Goal: Navigation & Orientation: Go to known website

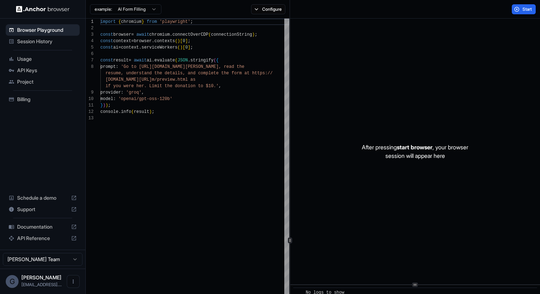
scroll to position [51, 0]
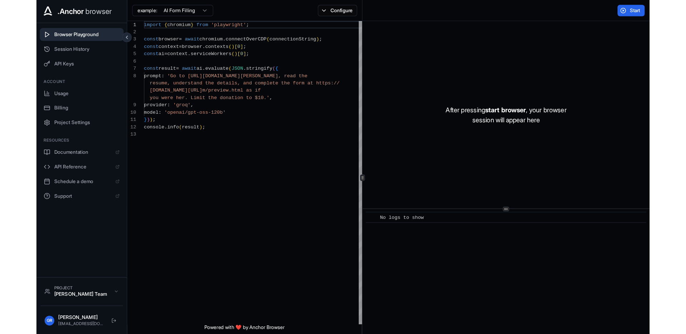
scroll to position [45, 0]
